Goal: Information Seeking & Learning: Check status

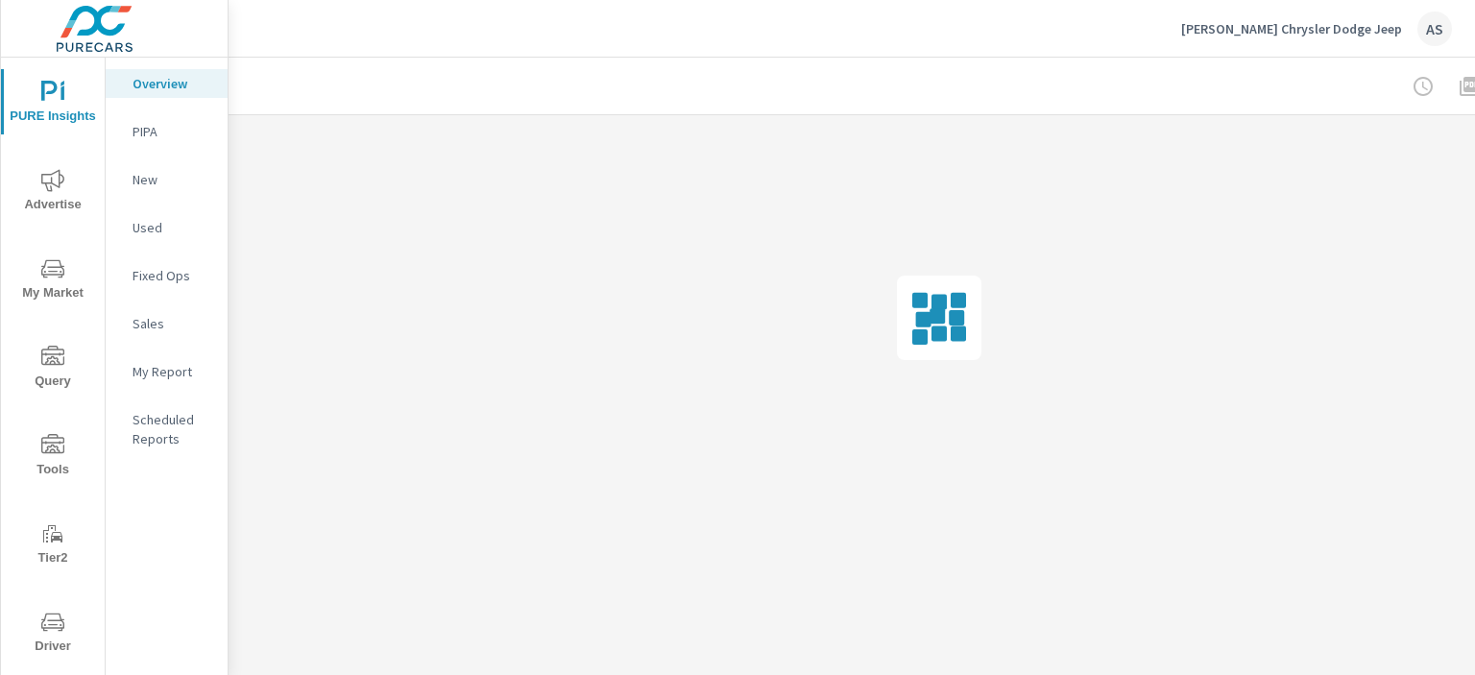
click at [60, 623] on icon "nav menu" at bounding box center [52, 622] width 23 height 18
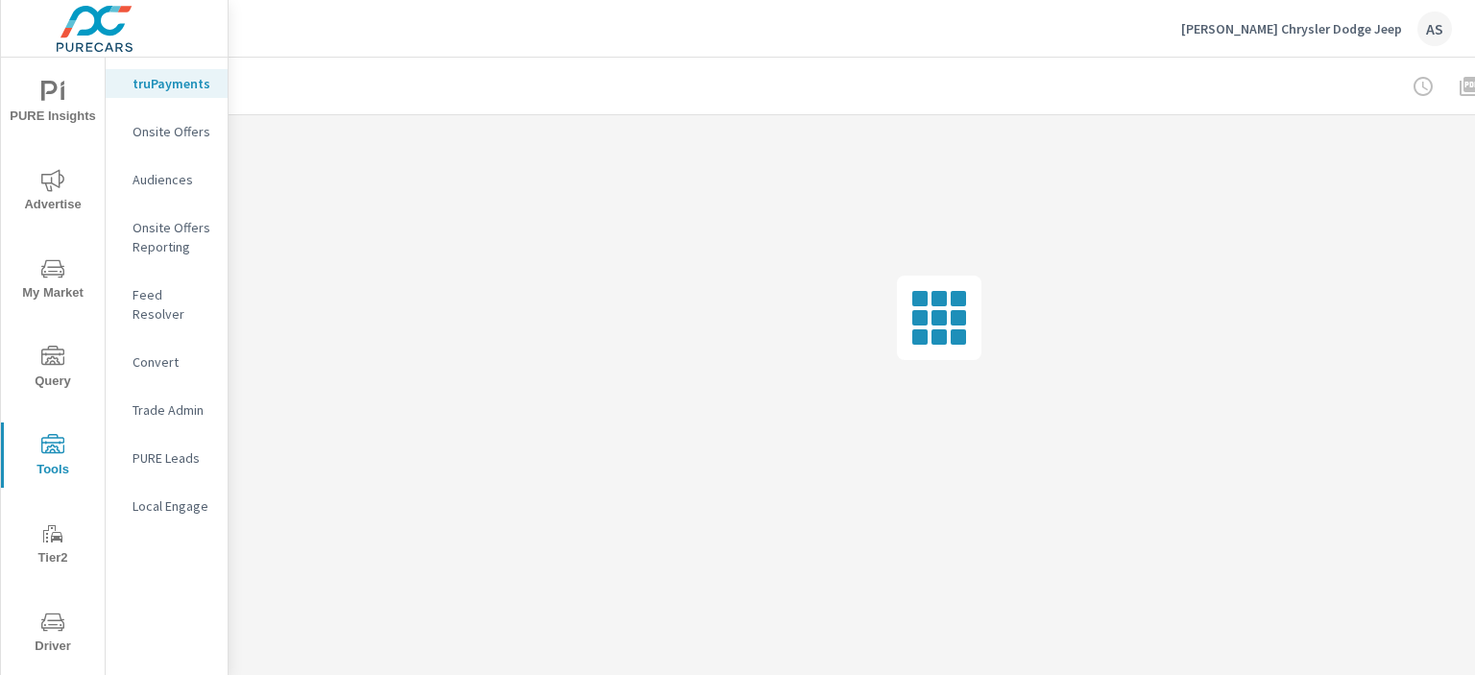
click at [161, 303] on p "Feed Resolver" at bounding box center [173, 304] width 80 height 38
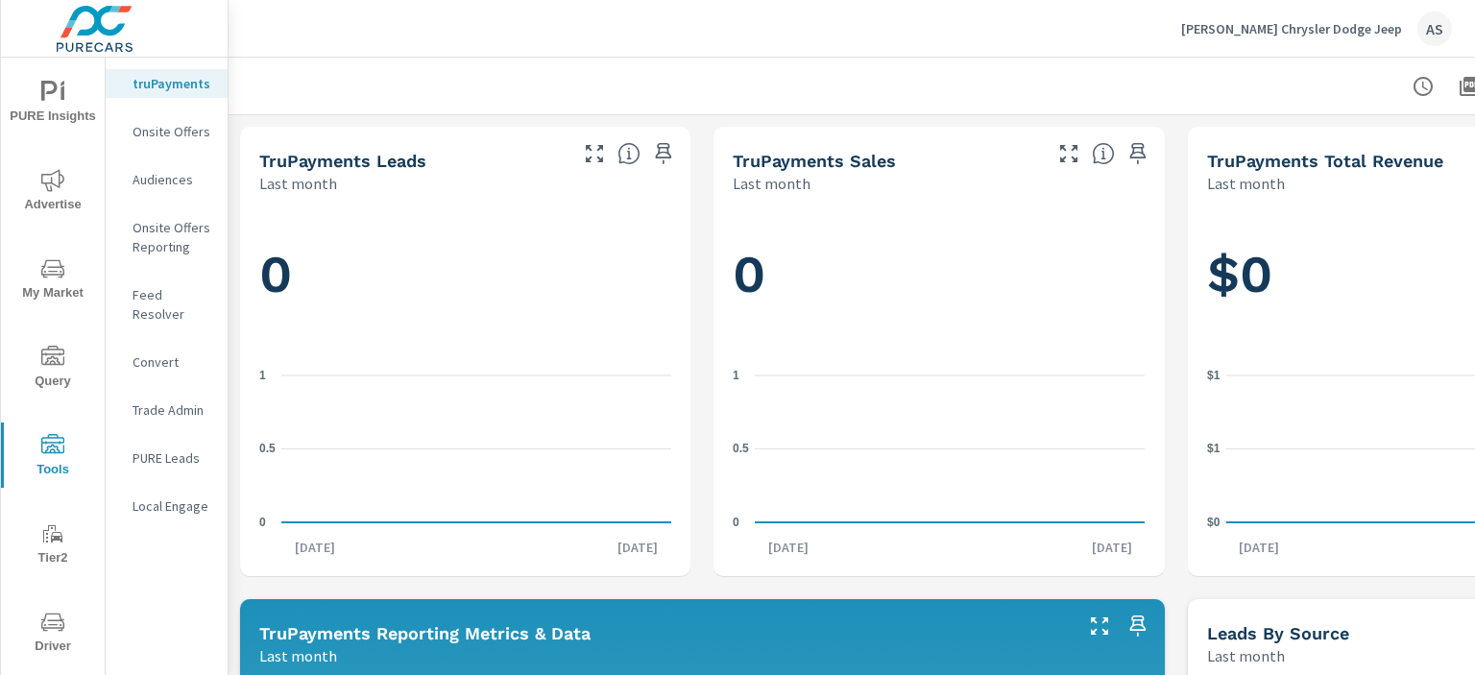
click at [154, 295] on p "Feed Resolver" at bounding box center [173, 304] width 80 height 38
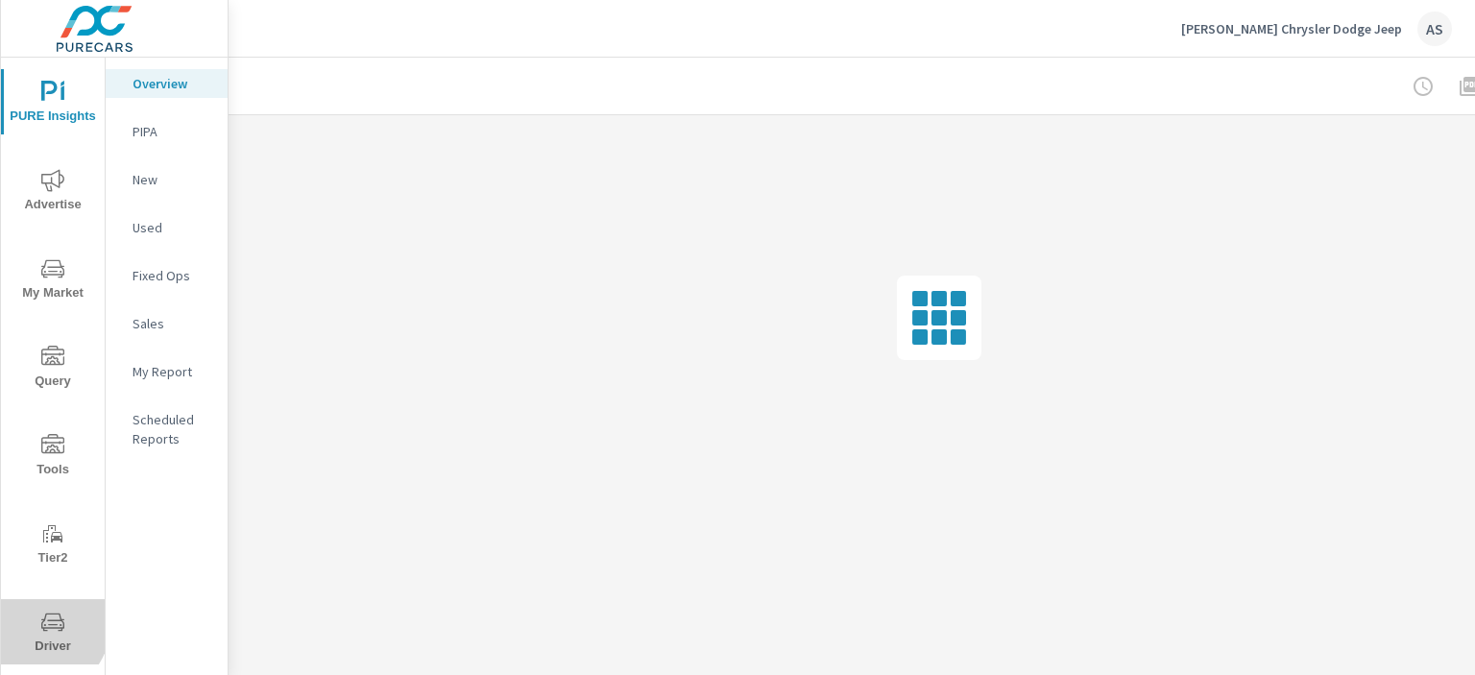
click at [41, 625] on icon "nav menu" at bounding box center [52, 622] width 23 height 18
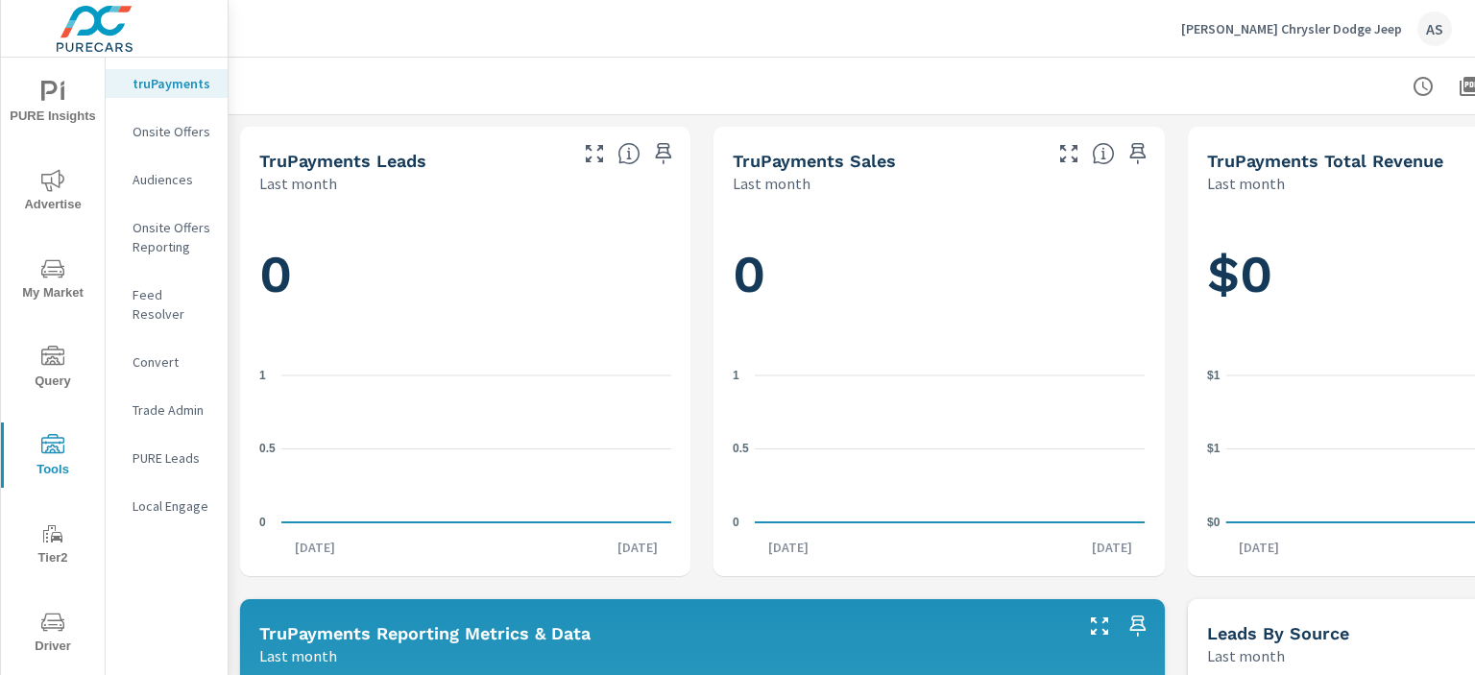
click at [138, 295] on p "Feed Resolver" at bounding box center [173, 304] width 80 height 38
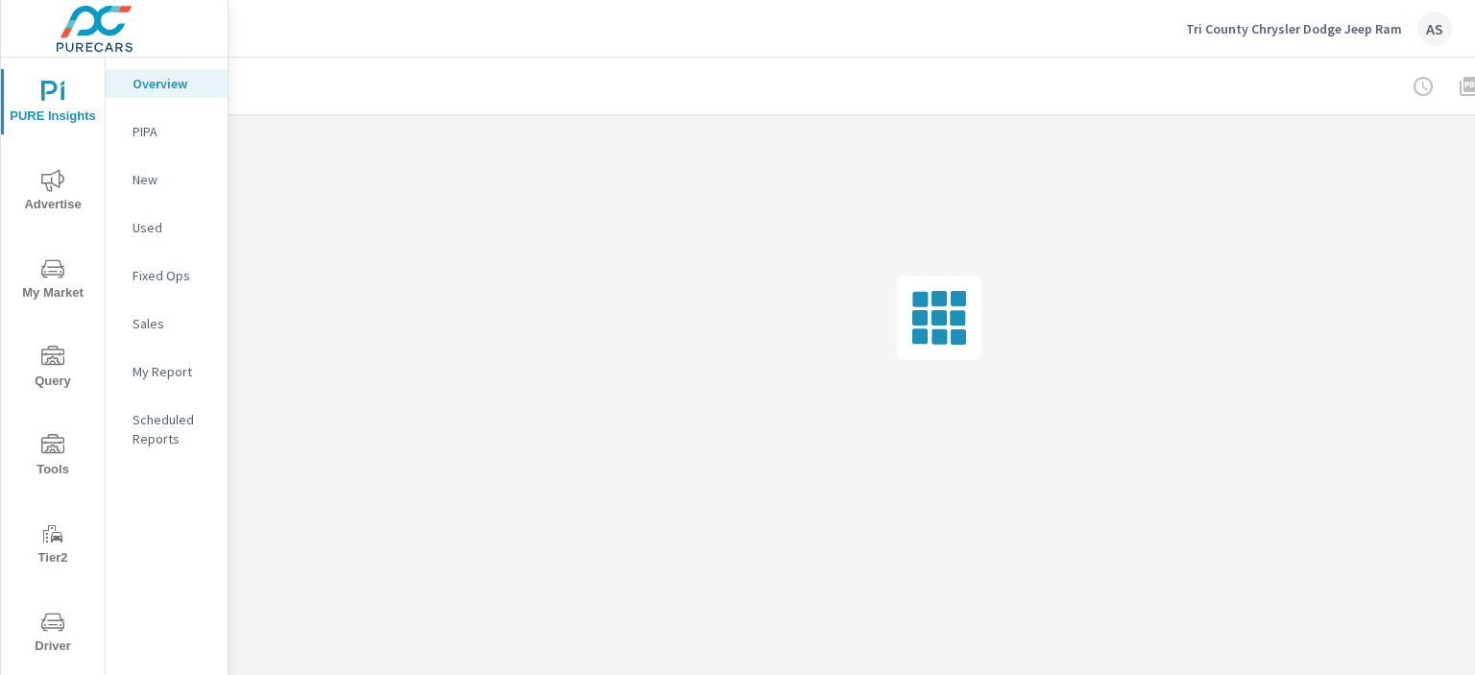
click at [58, 629] on icon "nav menu" at bounding box center [52, 622] width 23 height 18
click at [36, 639] on span "Driver" at bounding box center [53, 634] width 92 height 47
